Goal: Task Accomplishment & Management: Use online tool/utility

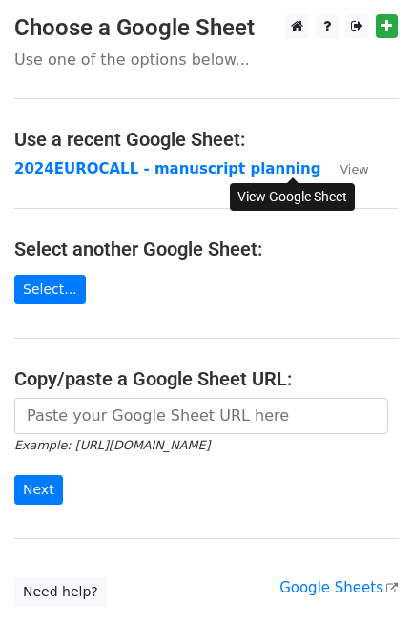
click at [340, 163] on small "View" at bounding box center [354, 169] width 29 height 14
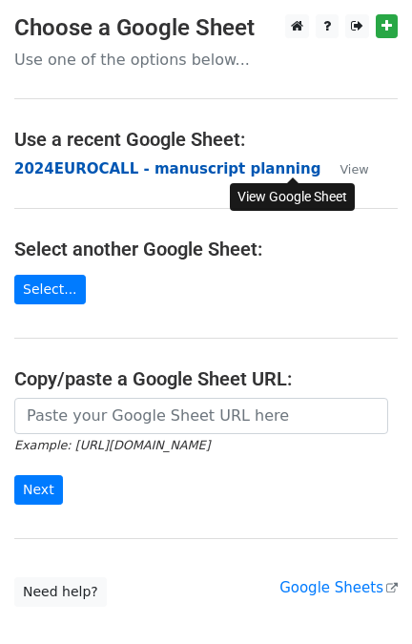
click at [149, 169] on strong "2024EUROCALL - manuscript planning" at bounding box center [167, 168] width 306 height 17
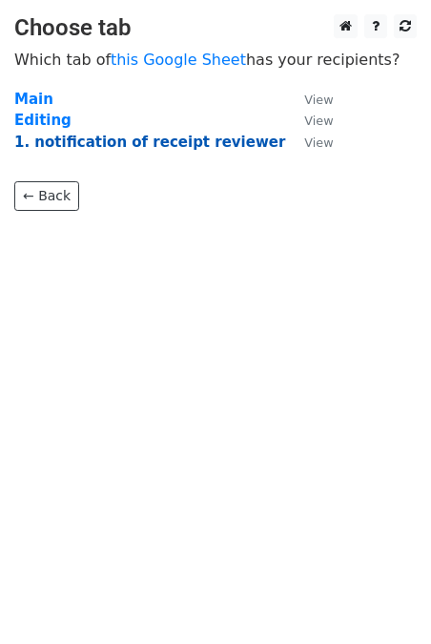
click at [159, 142] on strong "1. notification of receipt reviewer" at bounding box center [149, 142] width 271 height 17
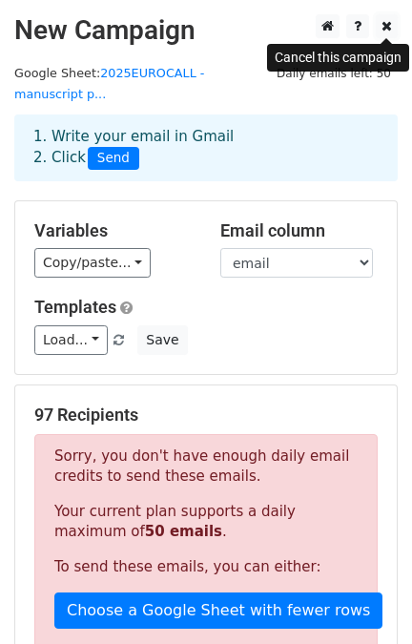
drag, startPoint x: 383, startPoint y: 23, endPoint x: 410, endPoint y: 84, distance: 67.1
click at [384, 24] on icon at bounding box center [387, 25] width 11 height 13
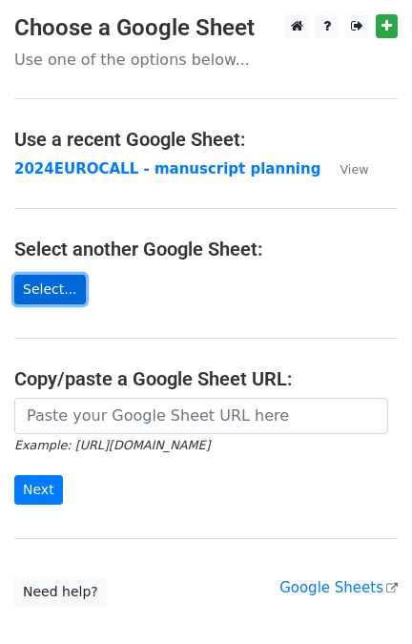
click at [55, 291] on link "Select..." at bounding box center [50, 290] width 72 height 30
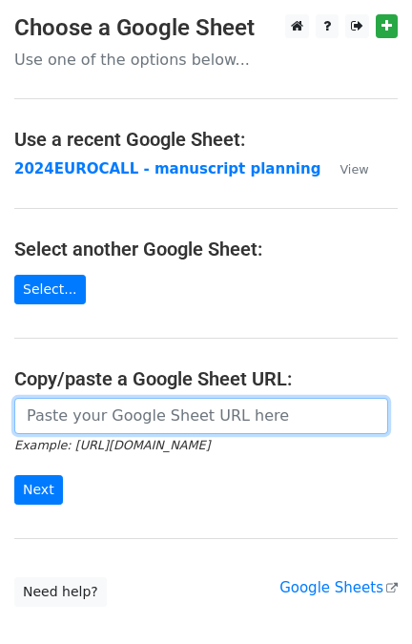
click at [66, 416] on input "url" at bounding box center [201, 416] width 374 height 36
paste input "https://docs.google.com/spreadsheets/d/1aN9lPzhXqH2GVE1YIzUfeRetvj1tz2Od6z5QU6l…"
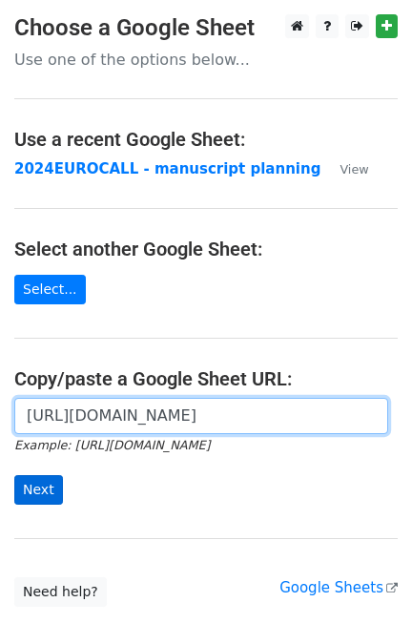
type input "https://docs.google.com/spreadsheets/d/1aN9lPzhXqH2GVE1YIzUfeRetvj1tz2Od6z5QU6l…"
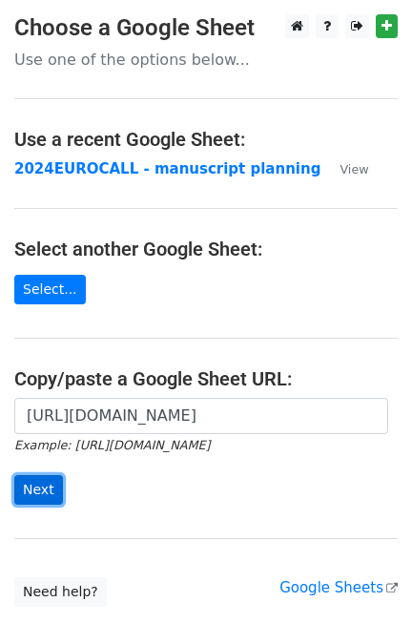
click at [54, 482] on input "Next" at bounding box center [38, 490] width 49 height 30
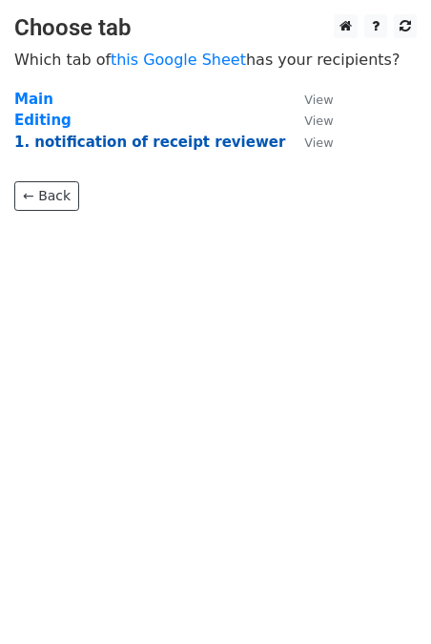
click at [127, 142] on strong "1. notification of receipt reviewer" at bounding box center [149, 142] width 271 height 17
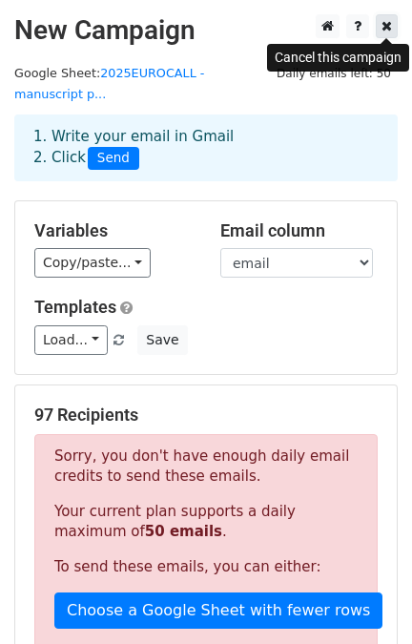
click at [387, 26] on icon at bounding box center [387, 25] width 11 height 13
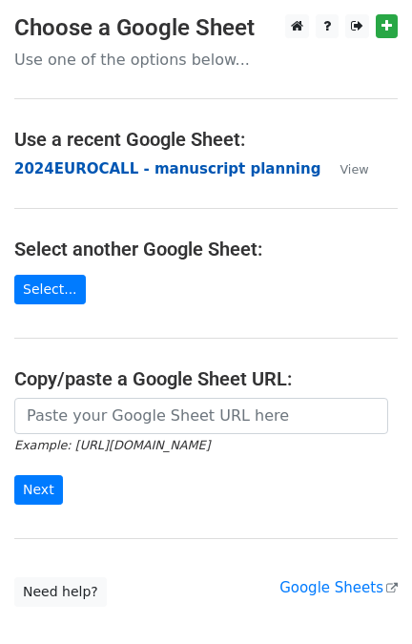
click at [141, 168] on strong "2024EUROCALL - manuscript planning" at bounding box center [167, 168] width 306 height 17
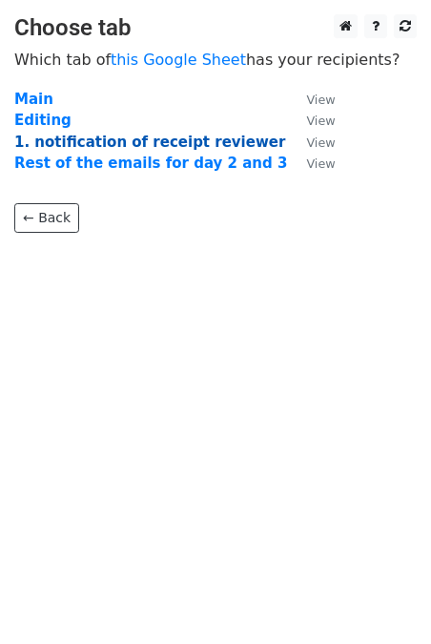
click at [102, 138] on strong "1. notification of receipt reviewer" at bounding box center [149, 142] width 271 height 17
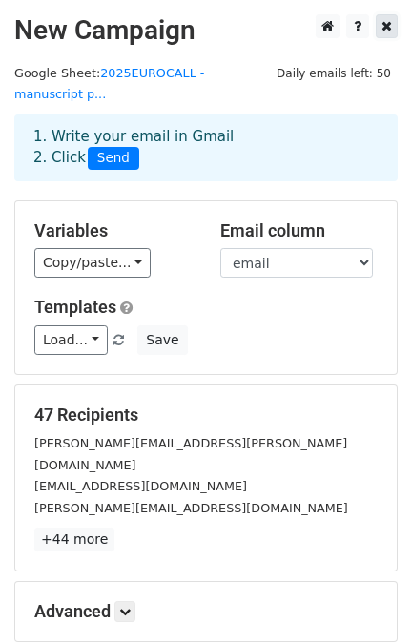
click at [389, 26] on icon at bounding box center [387, 25] width 11 height 13
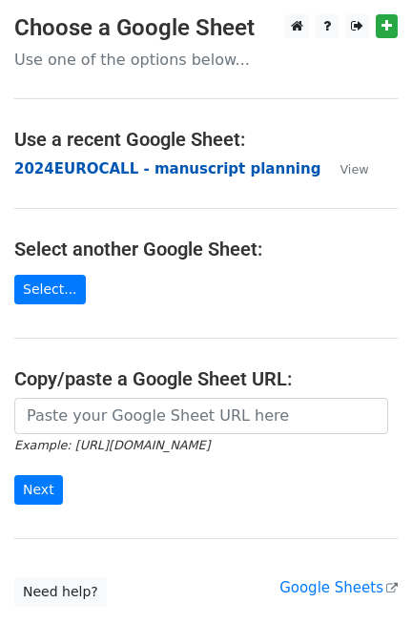
click at [179, 163] on strong "2024EUROCALL - manuscript planning" at bounding box center [167, 168] width 306 height 17
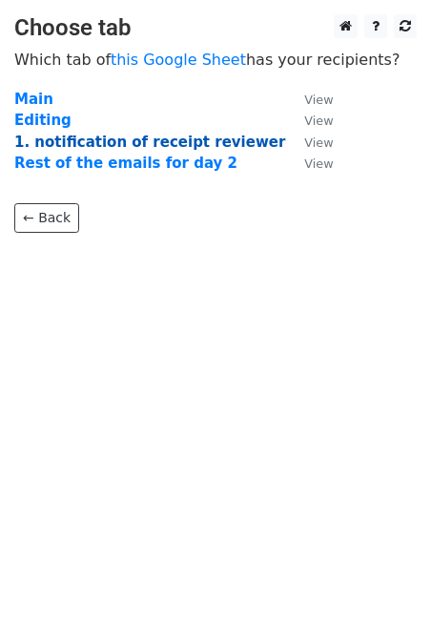
click at [123, 139] on strong "1. notification of receipt reviewer" at bounding box center [149, 142] width 271 height 17
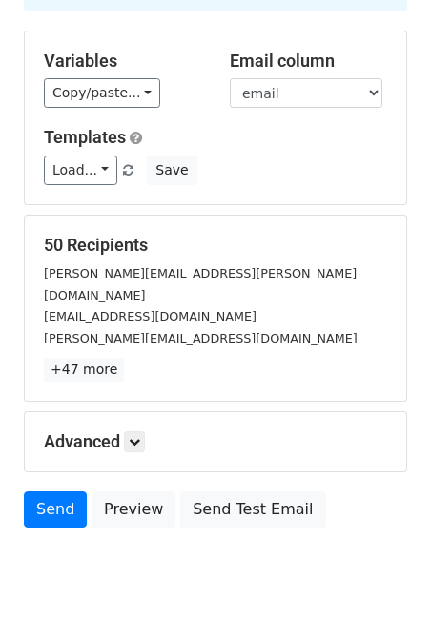
scroll to position [171, 0]
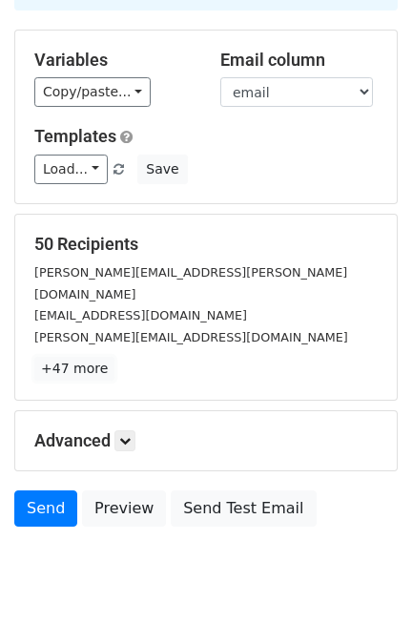
click at [95, 357] on link "+47 more" at bounding box center [74, 369] width 80 height 24
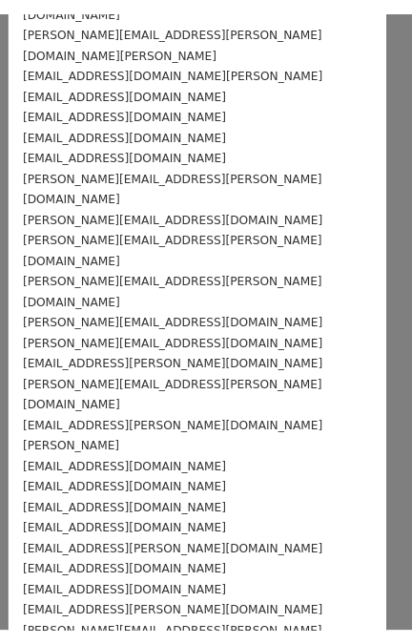
scroll to position [0, 0]
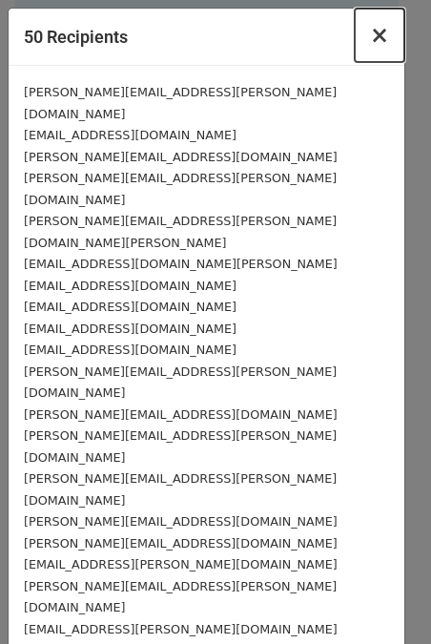
click at [355, 36] on button "×" at bounding box center [380, 35] width 50 height 53
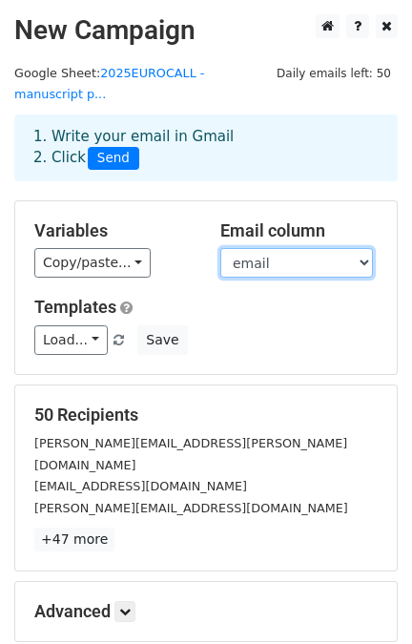
click at [368, 248] on select "Order Ref First name Last name email 0 reviewers real assignment affiliation Ti…" at bounding box center [297, 263] width 153 height 30
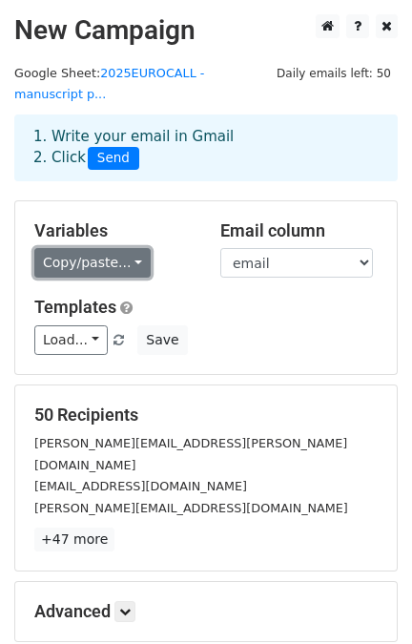
click at [129, 248] on link "Copy/paste..." at bounding box center [92, 263] width 116 height 30
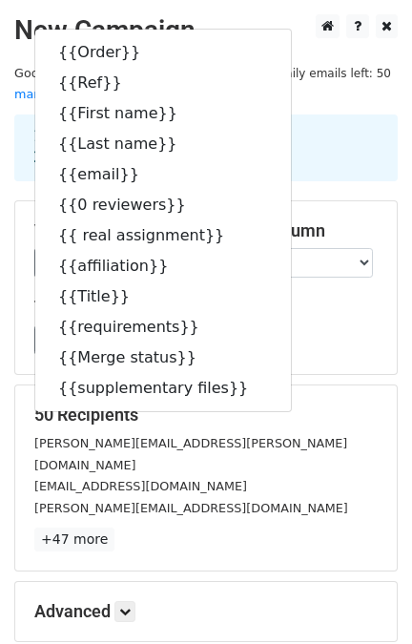
click at [340, 432] on div "[PERSON_NAME][EMAIL_ADDRESS][PERSON_NAME][DOMAIN_NAME]" at bounding box center [206, 453] width 372 height 43
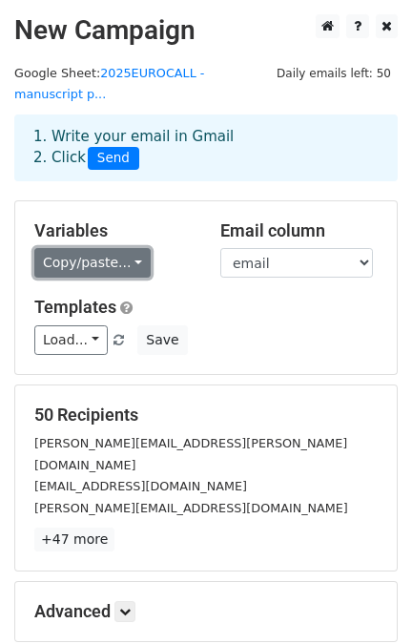
click at [127, 248] on link "Copy/paste..." at bounding box center [92, 263] width 116 height 30
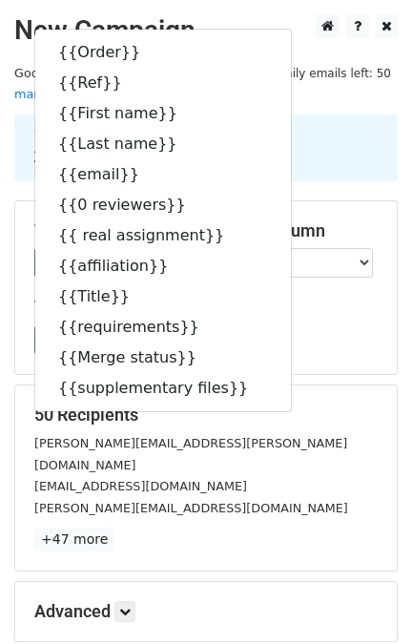
click at [320, 405] on h5 "50 Recipients" at bounding box center [206, 415] width 344 height 21
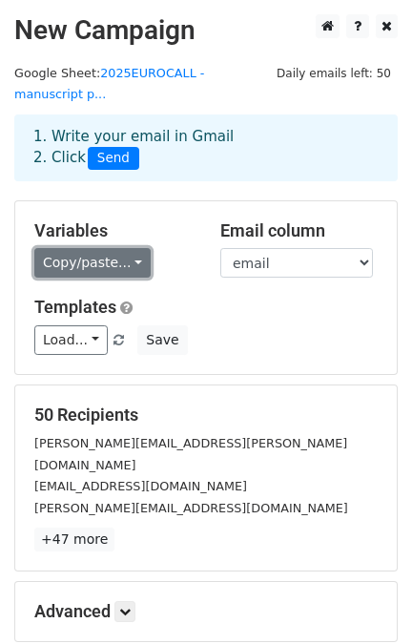
click at [130, 248] on link "Copy/paste..." at bounding box center [92, 263] width 116 height 30
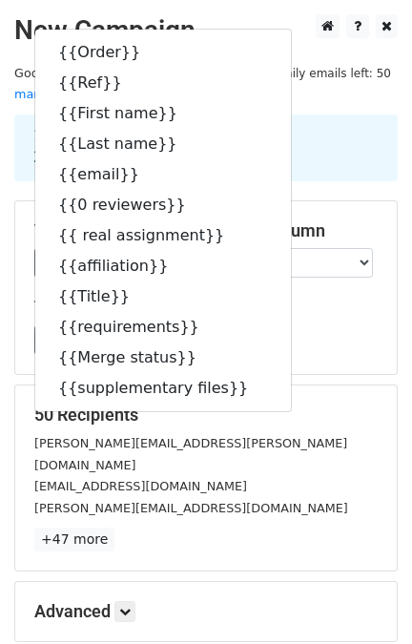
click at [345, 330] on div "Load... EUROCALL 2024 - Important notice about your manuscript EUROCALL 2024 - …" at bounding box center [206, 341] width 372 height 30
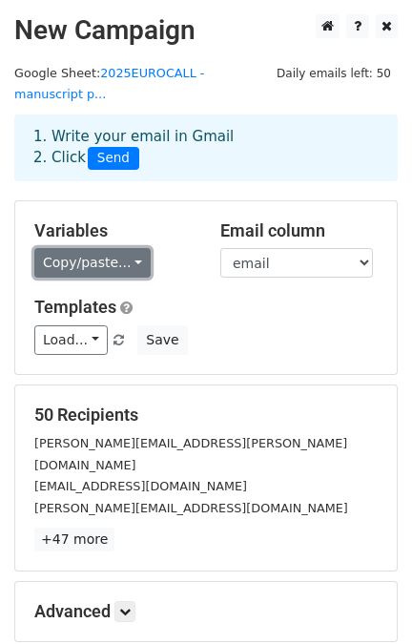
click at [129, 248] on link "Copy/paste..." at bounding box center [92, 263] width 116 height 30
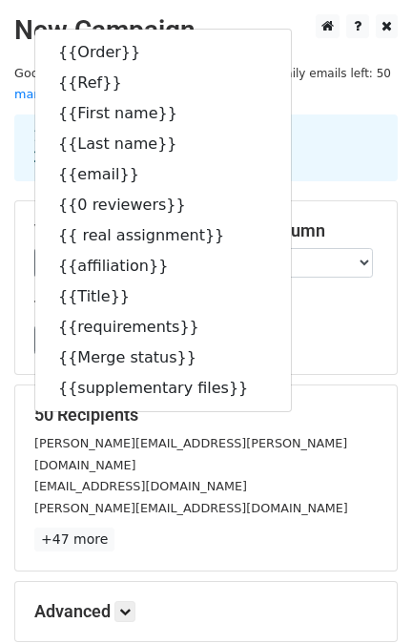
click at [325, 475] on div "[EMAIL_ADDRESS][DOMAIN_NAME]" at bounding box center [206, 486] width 372 height 22
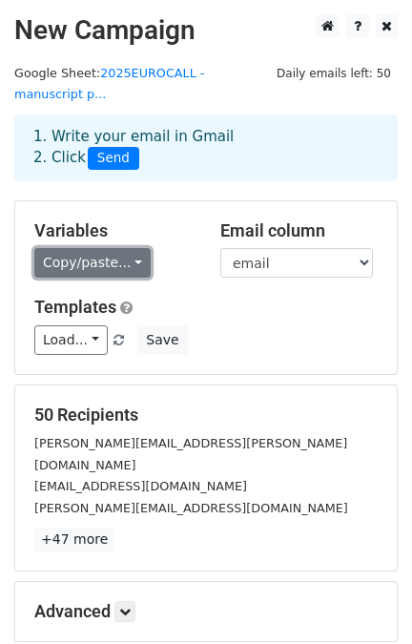
click at [124, 248] on link "Copy/paste..." at bounding box center [92, 263] width 116 height 30
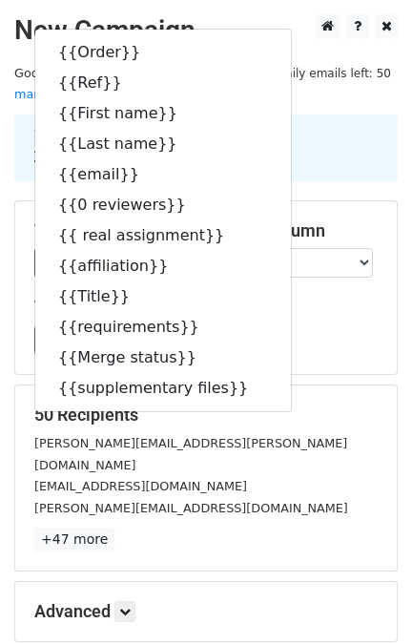
click at [277, 35] on h2 "New Campaign" at bounding box center [206, 30] width 384 height 32
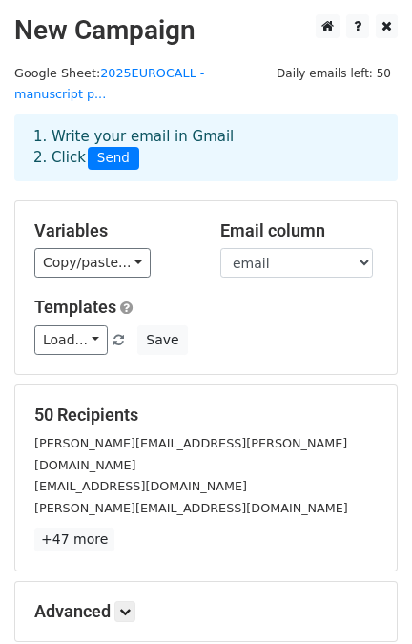
scroll to position [118, 0]
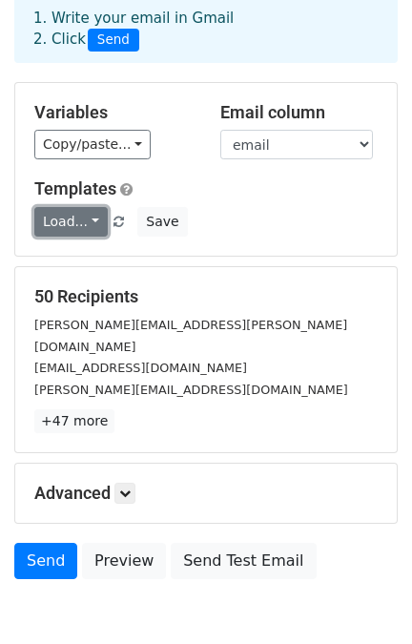
click at [88, 207] on link "Load..." at bounding box center [71, 222] width 74 height 30
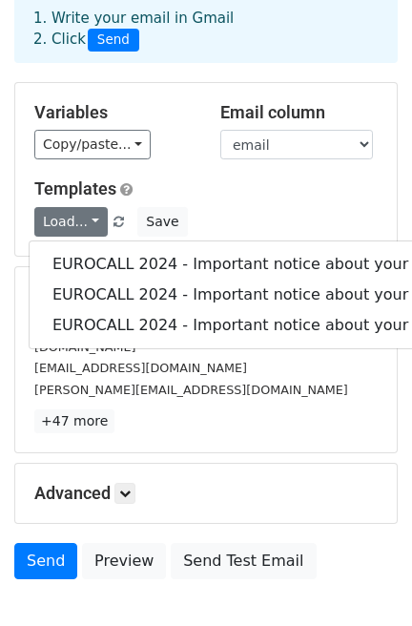
click at [329, 390] on div "50 Recipients christopher.allen@lnu.se ilaria.compagnoni@unive.it graziano.serr…" at bounding box center [206, 360] width 382 height 186
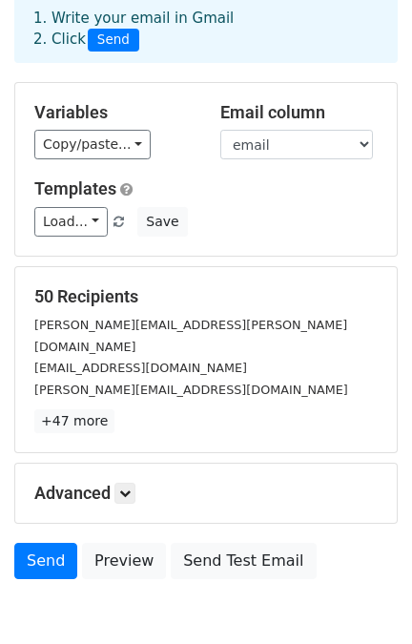
scroll to position [171, 0]
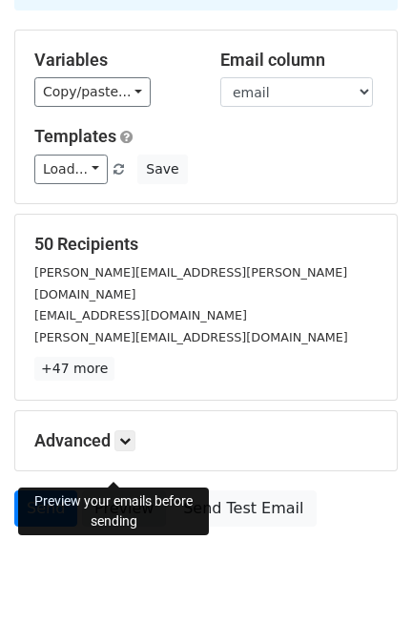
click at [121, 491] on link "Preview" at bounding box center [124, 509] width 84 height 36
click at [97, 491] on link "Preview" at bounding box center [124, 509] width 84 height 36
click at [114, 491] on link "Preview" at bounding box center [124, 509] width 84 height 36
click at [117, 491] on link "Preview" at bounding box center [124, 509] width 84 height 36
click at [114, 491] on link "Preview" at bounding box center [124, 509] width 84 height 36
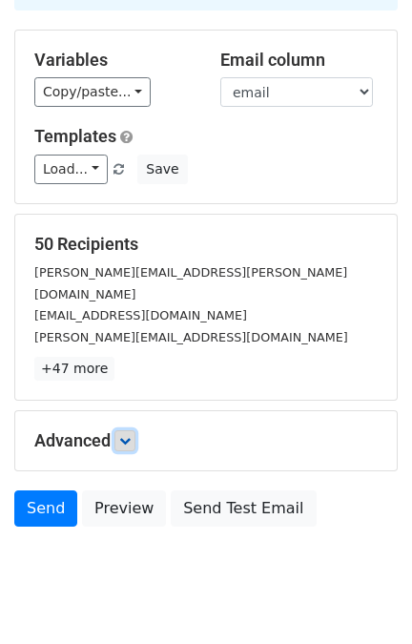
click at [130, 431] on link at bounding box center [125, 441] width 21 height 21
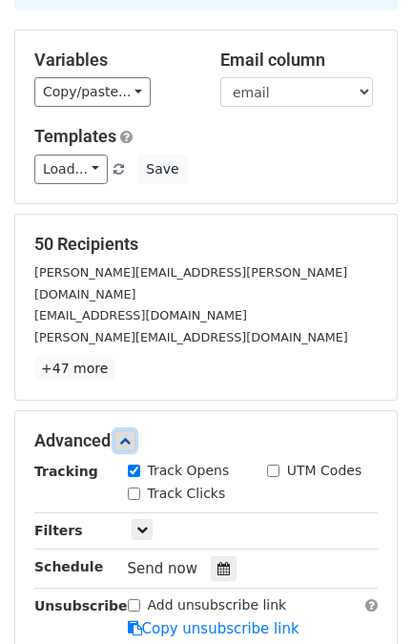
click at [126, 435] on icon at bounding box center [124, 440] width 11 height 11
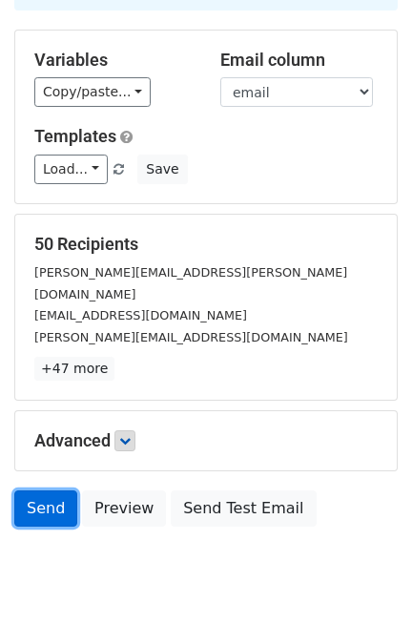
click at [55, 491] on link "Send" at bounding box center [45, 509] width 63 height 36
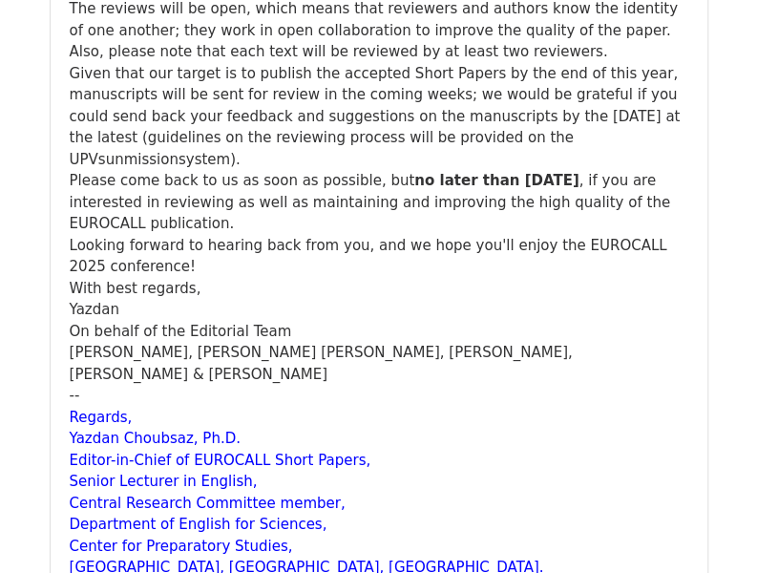
scroll to position [573, 0]
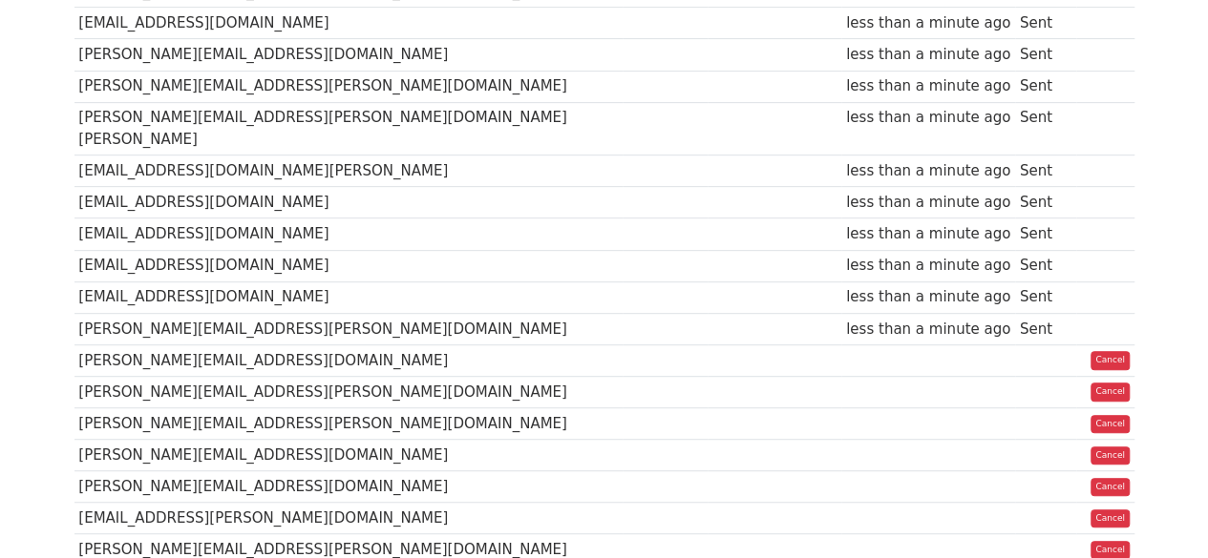
scroll to position [477, 0]
